Goal: Obtain resource: Download file/media

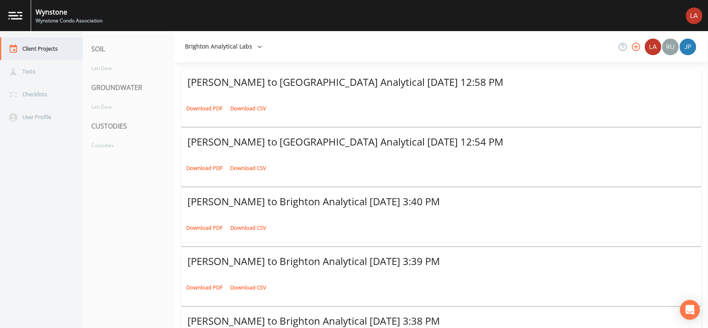
click at [49, 52] on div "Client Projects" at bounding box center [37, 48] width 75 height 23
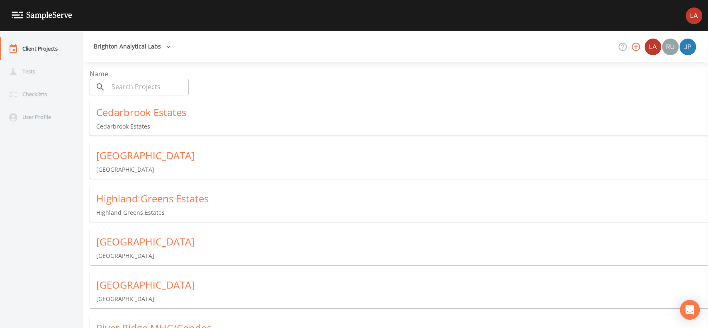
click at [142, 116] on div "Cedarbrook Estates" at bounding box center [402, 112] width 612 height 13
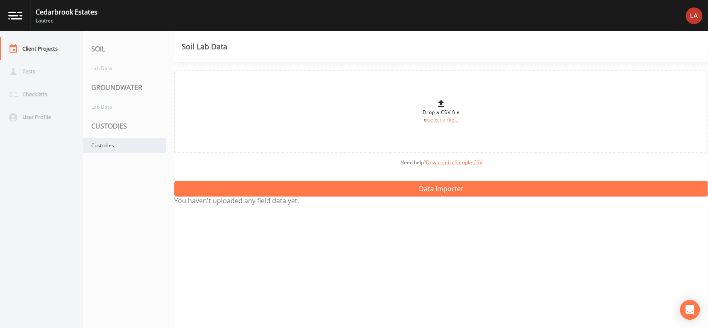
click at [90, 141] on div "Custodies" at bounding box center [124, 145] width 83 height 15
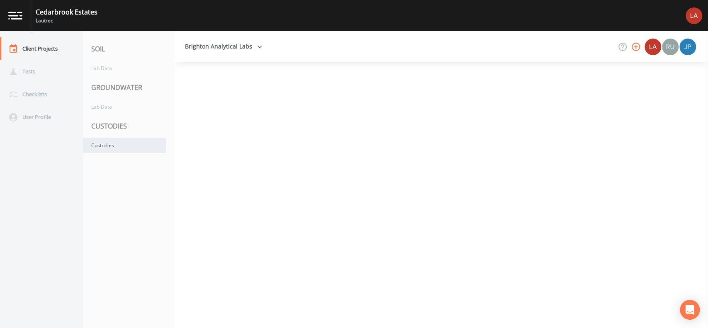
click at [109, 150] on div "Custodies" at bounding box center [124, 145] width 83 height 15
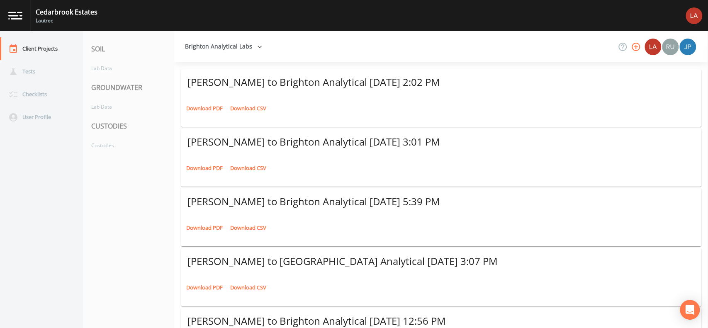
click at [189, 107] on link "Download PDF" at bounding box center [204, 108] width 41 height 13
click at [32, 44] on div "Client Projects" at bounding box center [37, 48] width 75 height 23
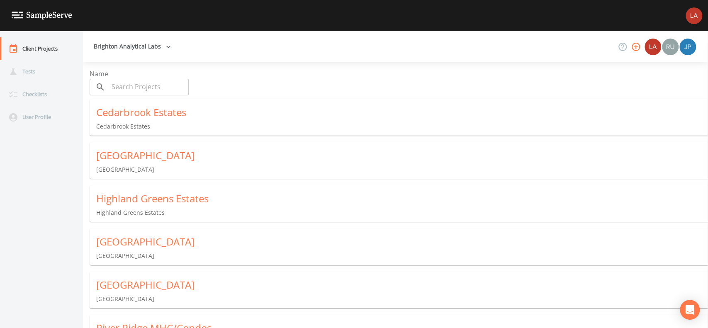
click at [129, 161] on div "[GEOGRAPHIC_DATA]" at bounding box center [402, 155] width 612 height 13
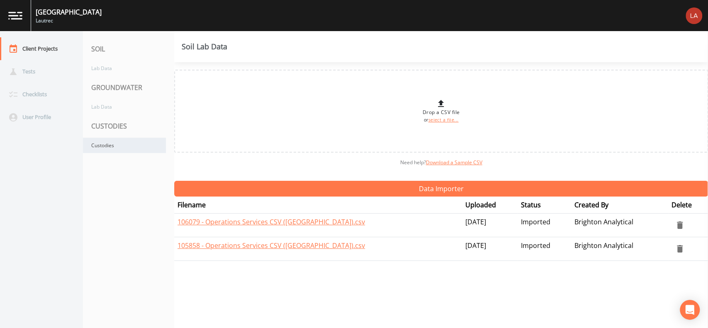
click at [119, 139] on div "Custodies" at bounding box center [124, 145] width 83 height 15
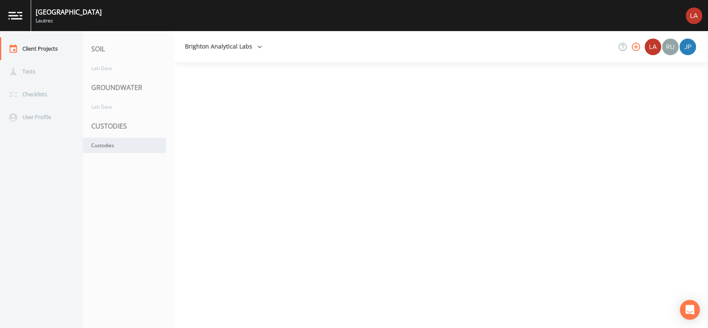
click at [110, 141] on div "Custodies" at bounding box center [124, 145] width 83 height 15
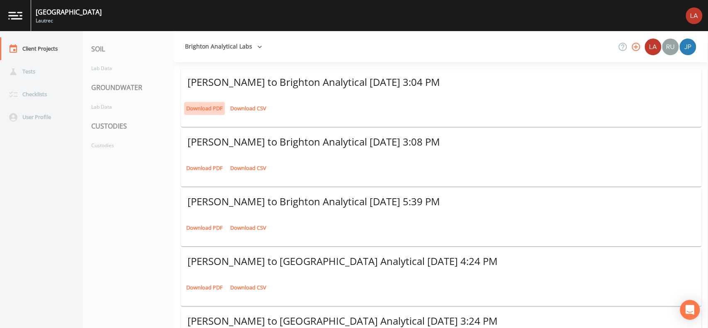
click at [217, 107] on link "Download PDF" at bounding box center [204, 108] width 41 height 13
click at [43, 45] on div "Client Projects" at bounding box center [37, 48] width 75 height 23
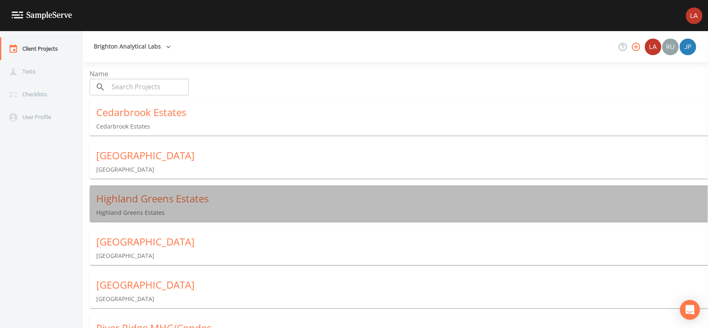
click at [141, 203] on div "Highland Greens Estates" at bounding box center [402, 198] width 612 height 13
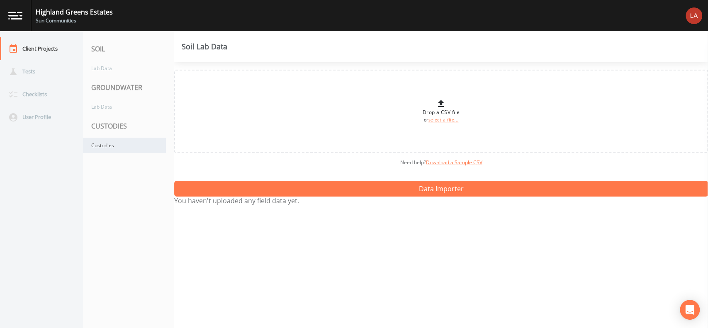
click at [103, 139] on div "Custodies" at bounding box center [124, 145] width 83 height 15
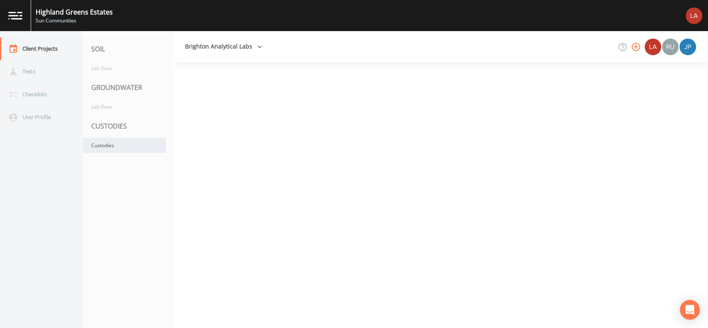
click at [106, 141] on div "Custodies" at bounding box center [124, 145] width 83 height 15
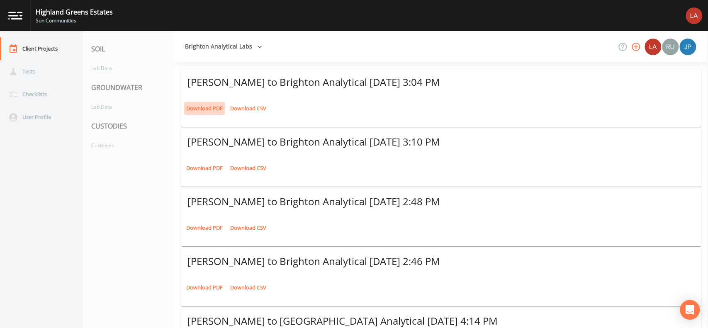
click at [199, 105] on link "Download PDF" at bounding box center [204, 108] width 41 height 13
click at [48, 52] on div "Client Projects" at bounding box center [37, 48] width 75 height 23
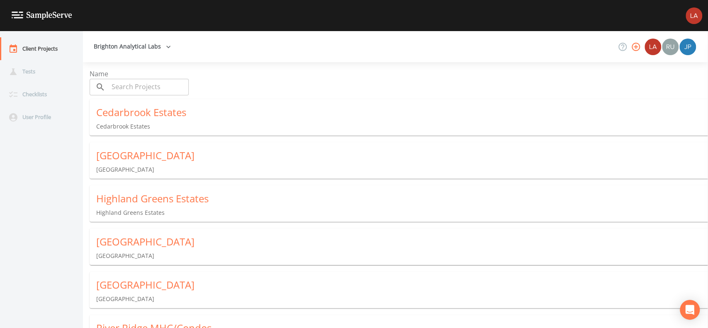
click at [146, 251] on div "[GEOGRAPHIC_DATA] [GEOGRAPHIC_DATA]" at bounding box center [402, 248] width 625 height 38
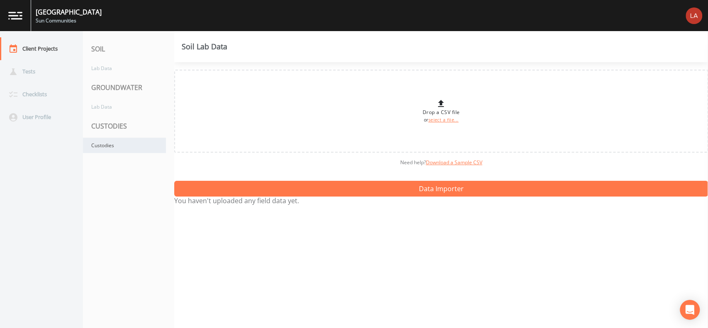
click at [139, 144] on div "Custodies" at bounding box center [124, 145] width 83 height 15
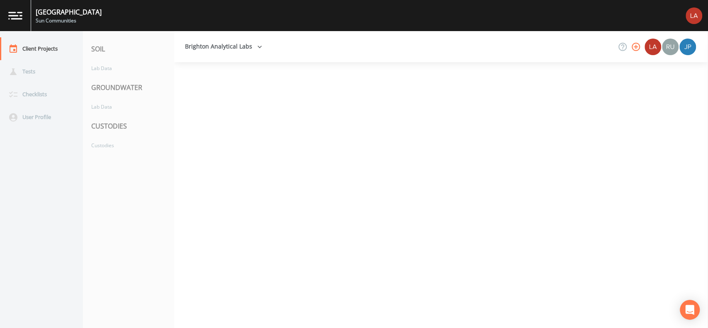
click at [146, 193] on nav "SOIL Lab Data GROUNDWATER Lab Data CUSTODIES Custodies" at bounding box center [128, 179] width 91 height 297
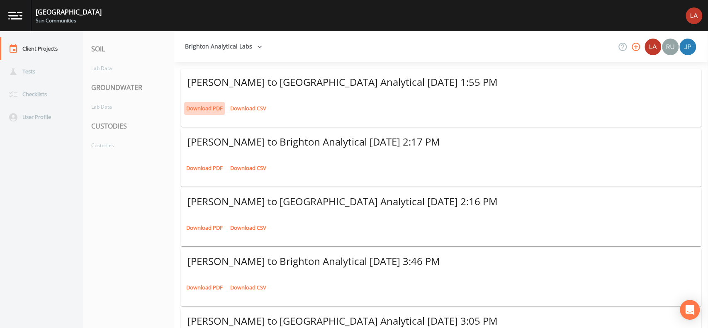
click at [203, 110] on link "Download PDF" at bounding box center [204, 108] width 41 height 13
